Goal: Transaction & Acquisition: Purchase product/service

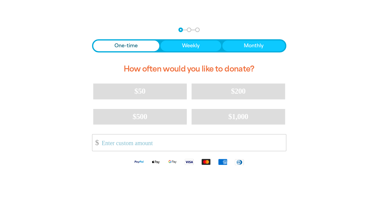
scroll to position [119, 0]
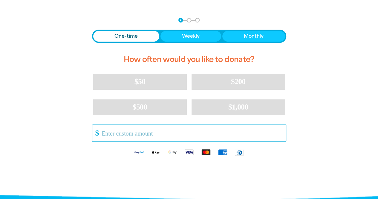
click at [144, 135] on input "Other Amount" at bounding box center [191, 133] width 188 height 16
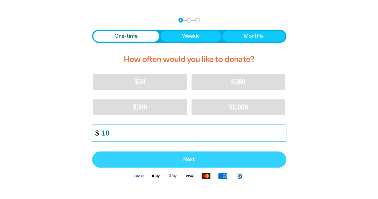
type input "10"
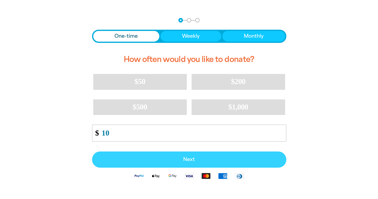
click at [188, 158] on span "Next" at bounding box center [189, 159] width 181 height 5
select select "AU"
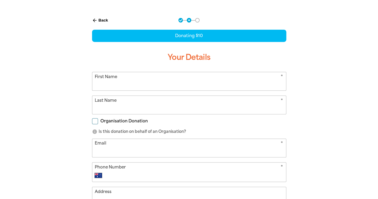
click at [111, 83] on input "First Name" at bounding box center [189, 81] width 194 height 18
type input "[PERSON_NAME]"
click at [108, 102] on input "Last Name" at bounding box center [189, 105] width 194 height 18
type input "[PERSON_NAME]"
click at [102, 148] on input "Email" at bounding box center [189, 148] width 194 height 18
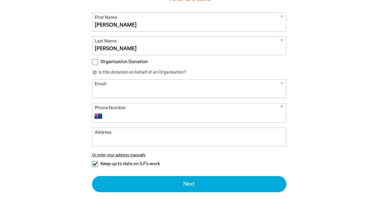
scroll to position [179, 0]
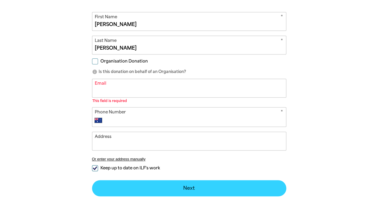
click at [138, 184] on button "Next chevron_right" at bounding box center [189, 188] width 194 height 16
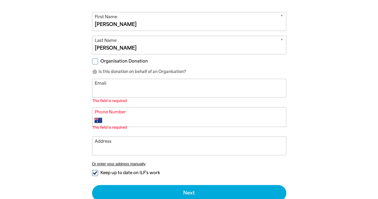
click at [111, 90] on input "Email" at bounding box center [189, 88] width 194 height 18
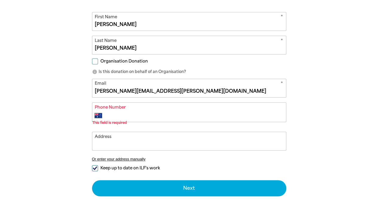
type input "[PERSON_NAME][EMAIL_ADDRESS][PERSON_NAME][DOMAIN_NAME]"
click at [116, 114] on input "Phone Number" at bounding box center [195, 115] width 177 height 7
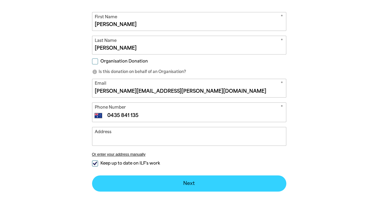
type input "0435 841 135"
click at [182, 182] on button "Next chevron_right" at bounding box center [189, 183] width 194 height 16
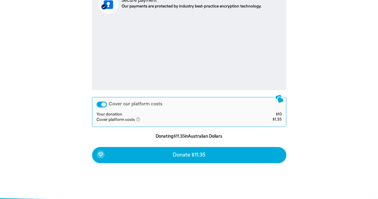
scroll to position [243, 0]
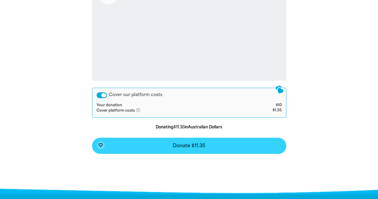
click at [198, 146] on span "Donate $11.35" at bounding box center [189, 145] width 33 height 5
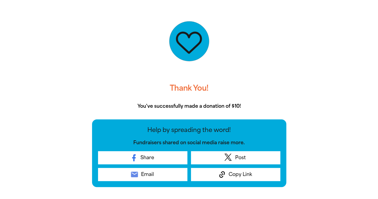
scroll to position [124, 0]
